Goal: Information Seeking & Learning: Learn about a topic

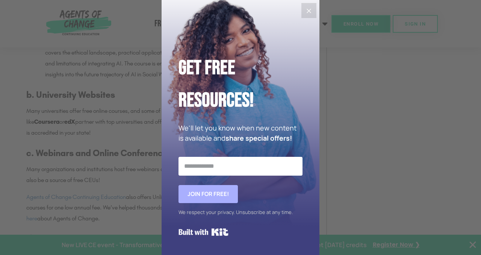
scroll to position [742, 0]
click at [310, 12] on icon "Close" at bounding box center [308, 10] width 9 height 9
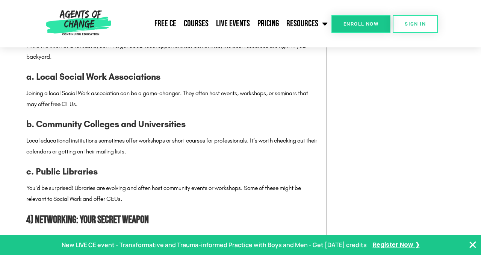
scroll to position [995, 0]
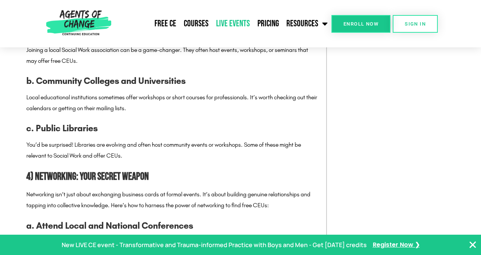
click at [227, 23] on link "Live Events" at bounding box center [232, 23] width 41 height 19
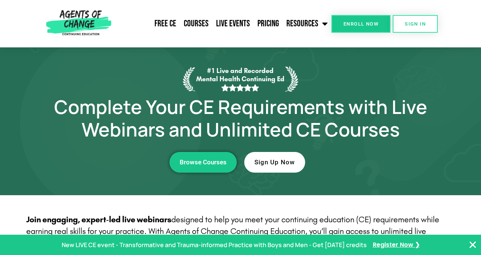
scroll to position [158, 0]
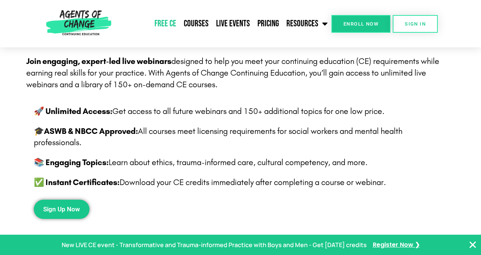
click at [170, 20] on link "Free CE" at bounding box center [165, 23] width 29 height 19
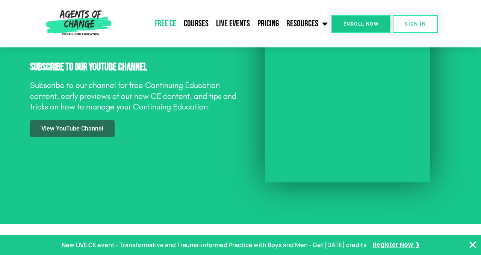
scroll to position [684, 0]
